Goal: Information Seeking & Learning: Learn about a topic

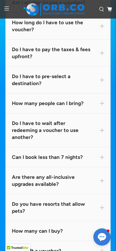
scroll to position [5086, 0]
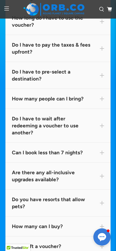
click at [102, 97] on span at bounding box center [102, 99] width 4 height 4
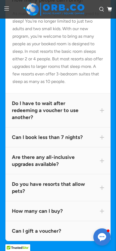
scroll to position [5197, 0]
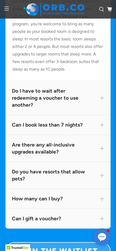
click at [81, 88] on div "Do I have to wait after redeeming a voucher to use another?" at bounding box center [58, 98] width 92 height 21
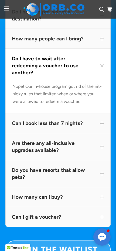
scroll to position [5147, 0]
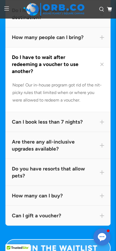
click at [99, 119] on div "Can I book less than 7 nights?" at bounding box center [58, 122] width 92 height 7
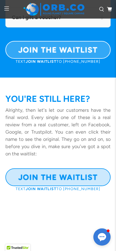
scroll to position [5460, 0]
